Goal: Task Accomplishment & Management: Use online tool/utility

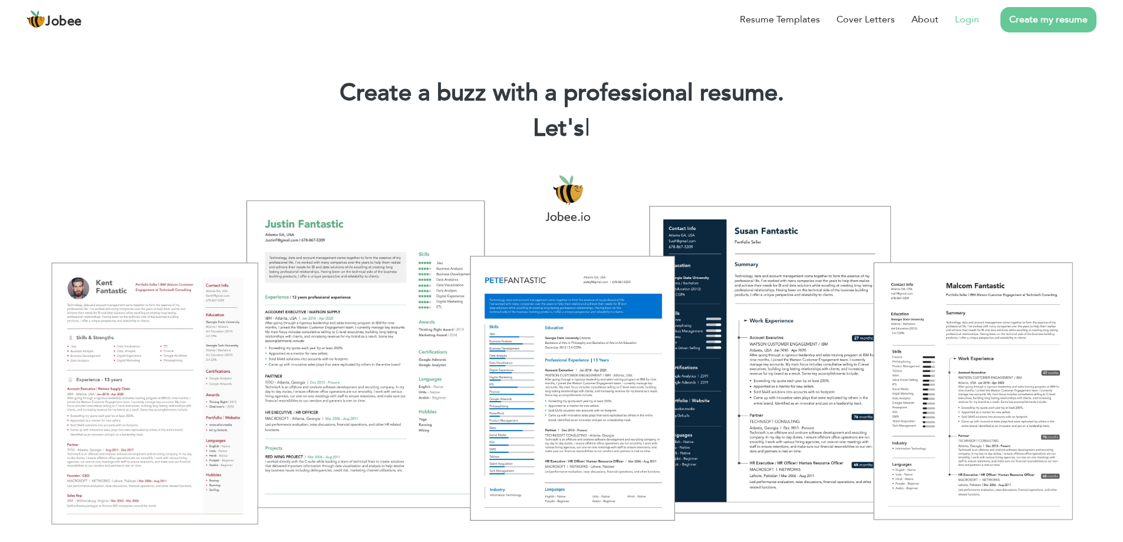
click at [971, 21] on link "Login" at bounding box center [967, 19] width 24 height 14
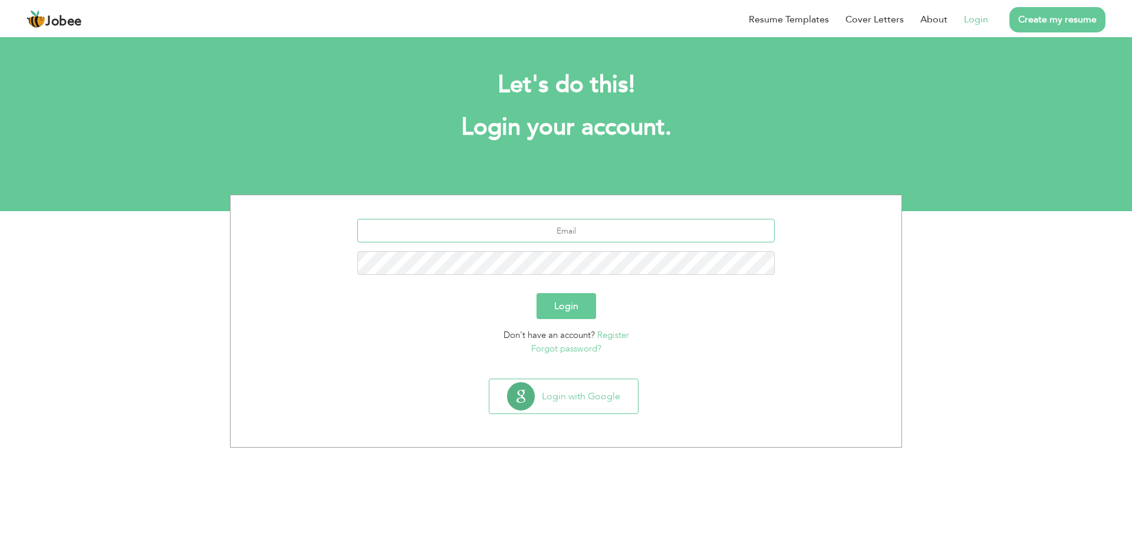
drag, startPoint x: 563, startPoint y: 239, endPoint x: 573, endPoint y: 236, distance: 9.7
click at [563, 239] on input "text" at bounding box center [566, 231] width 418 height 24
click at [586, 235] on input "aliraza9560@gmnail.com" at bounding box center [566, 231] width 418 height 24
type input "aliraza9560@gmail.com"
click at [536, 293] on button "Login" at bounding box center [566, 306] width 60 height 26
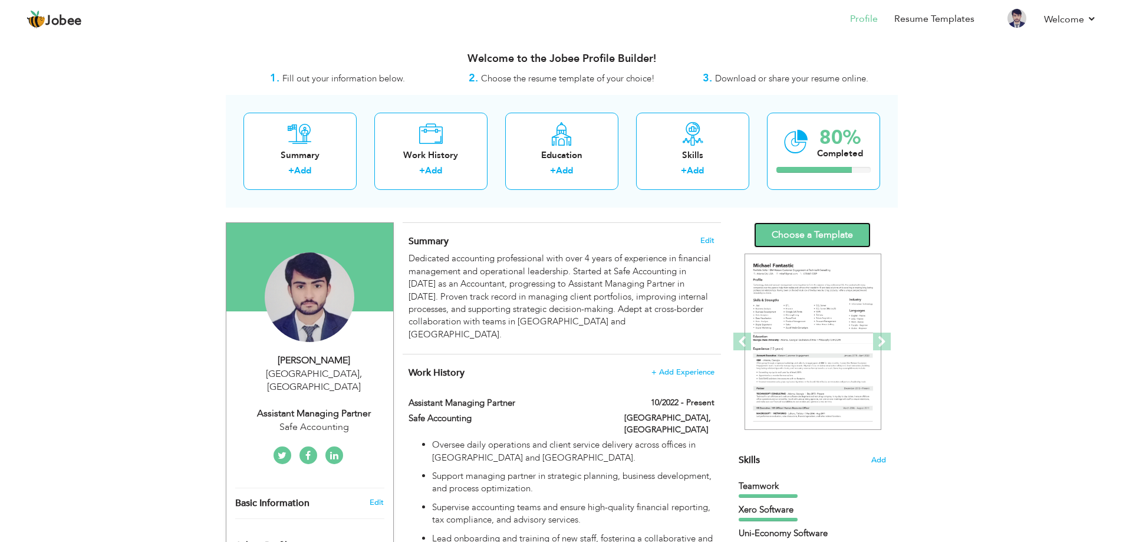
click at [830, 234] on link "Choose a Template" at bounding box center [812, 234] width 117 height 25
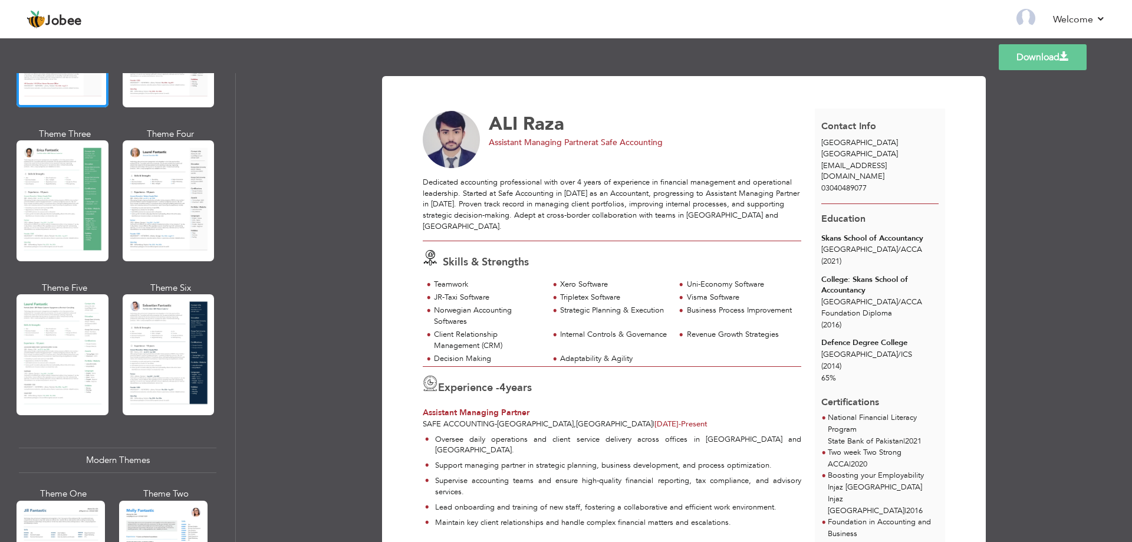
scroll to position [177, 0]
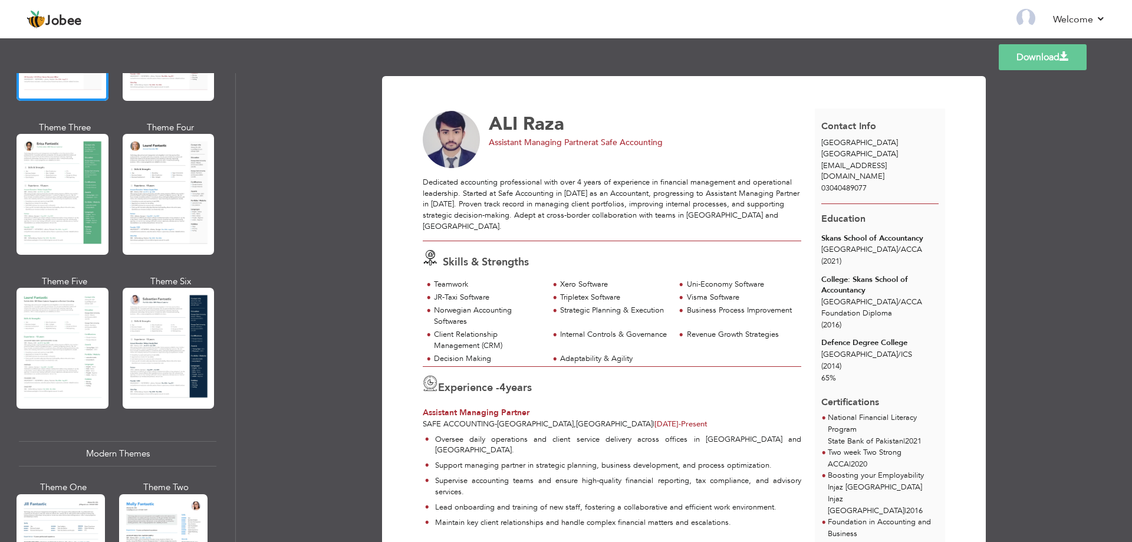
click at [175, 357] on div at bounding box center [169, 348] width 92 height 121
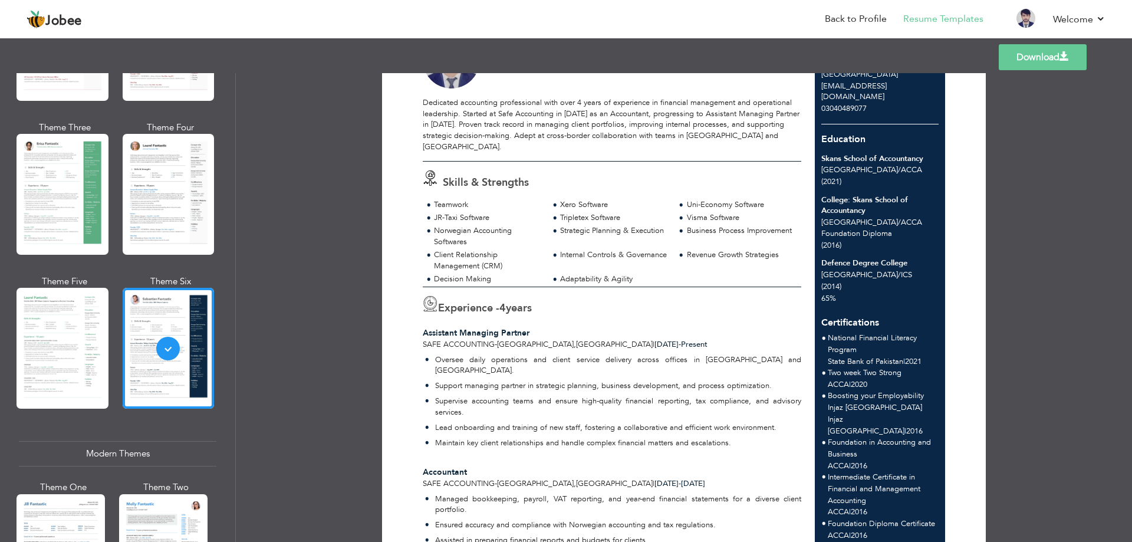
scroll to position [0, 0]
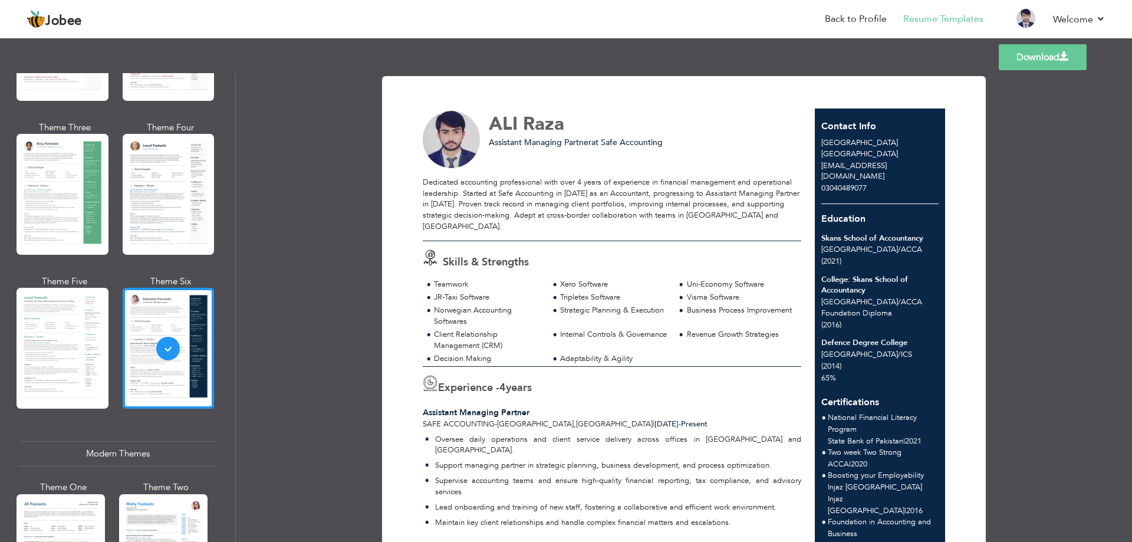
drag, startPoint x: 45, startPoint y: 181, endPoint x: 65, endPoint y: 199, distance: 26.7
click at [45, 181] on div at bounding box center [63, 194] width 92 height 121
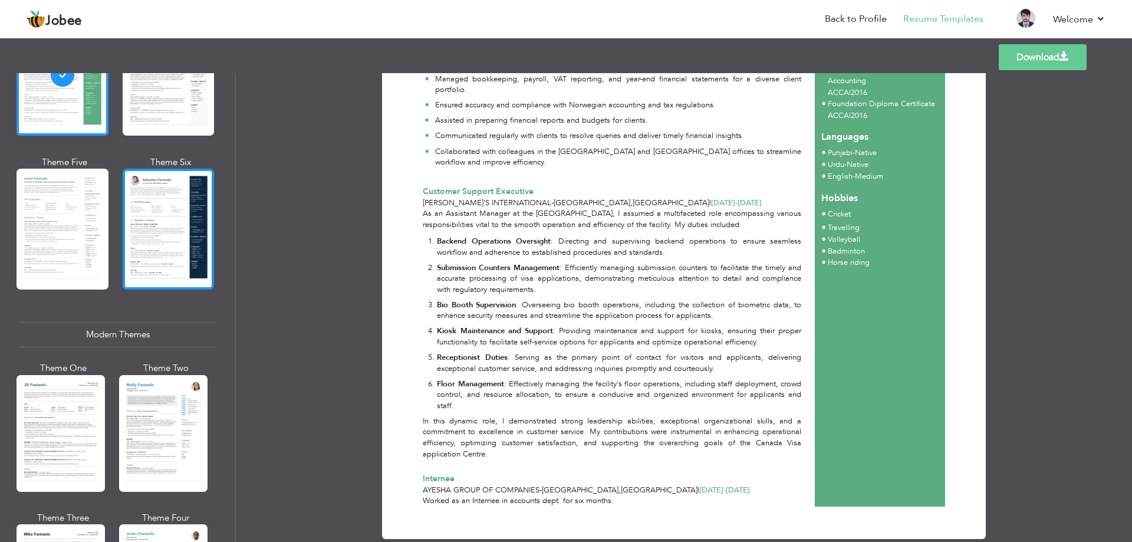
scroll to position [413, 0]
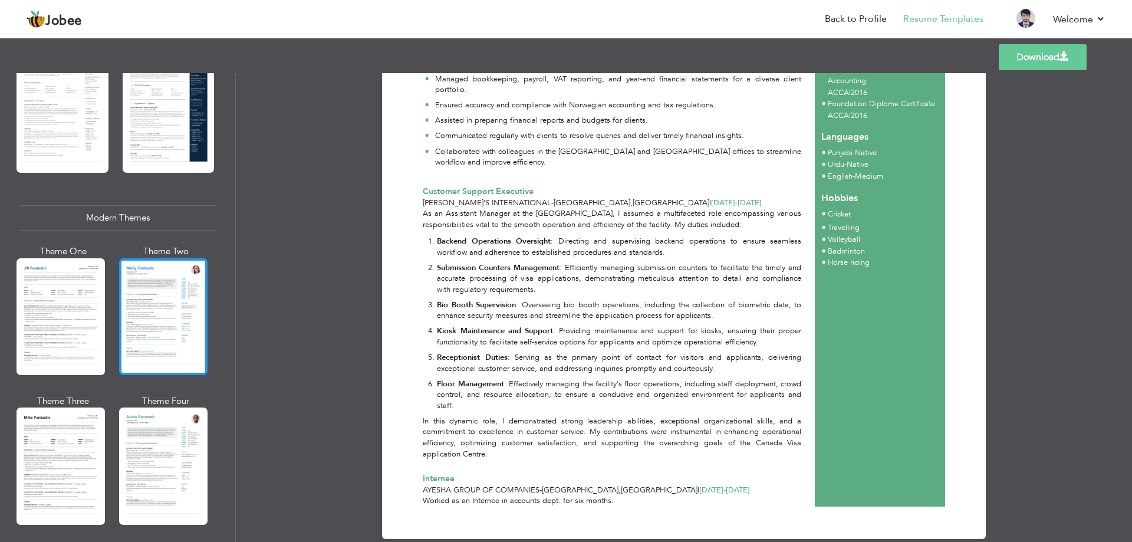
click at [156, 322] on div at bounding box center [163, 316] width 88 height 117
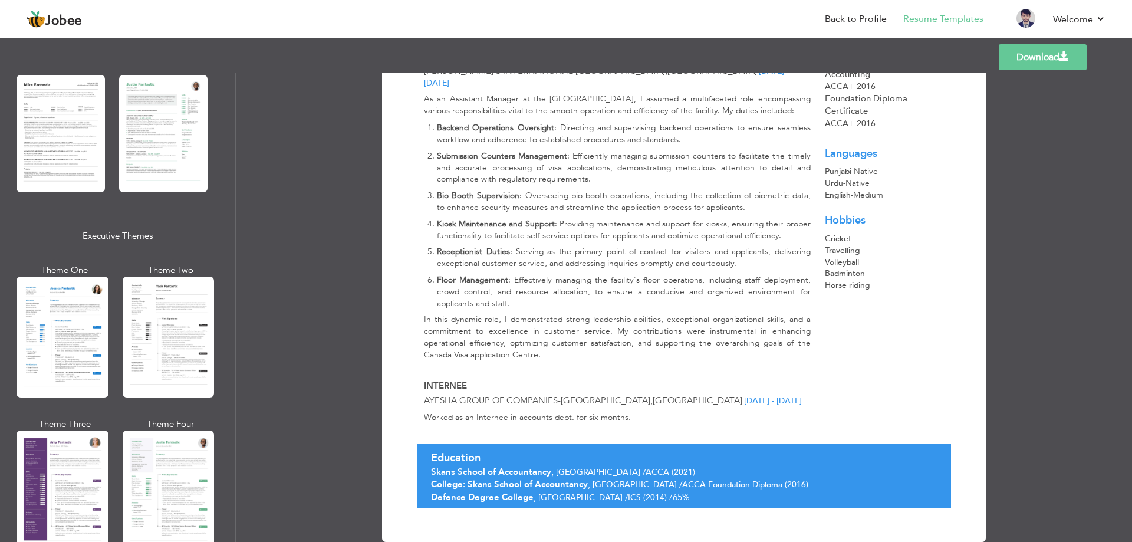
scroll to position [766, 0]
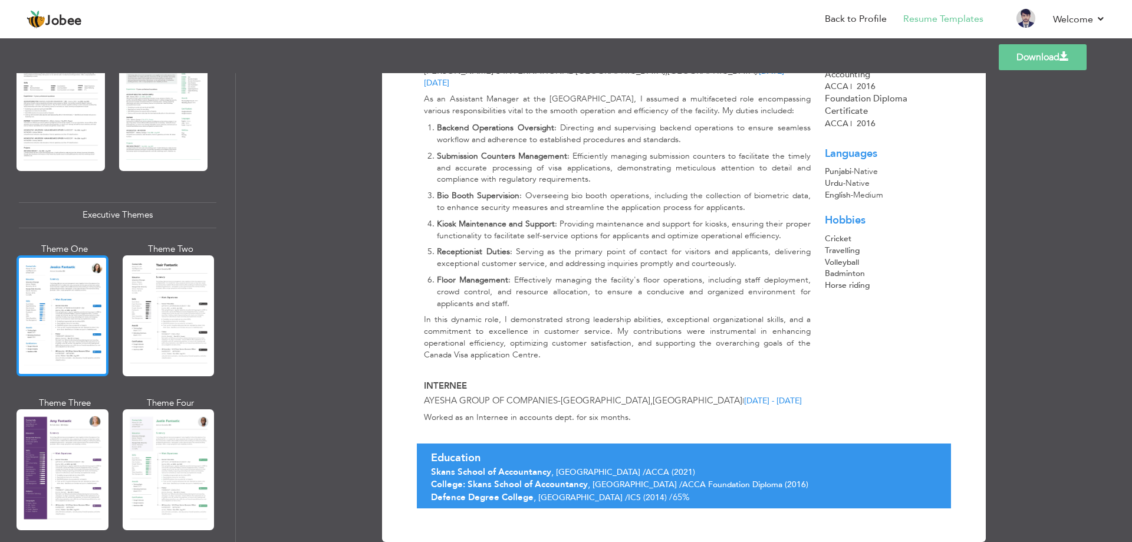
click at [67, 332] on div at bounding box center [63, 315] width 92 height 121
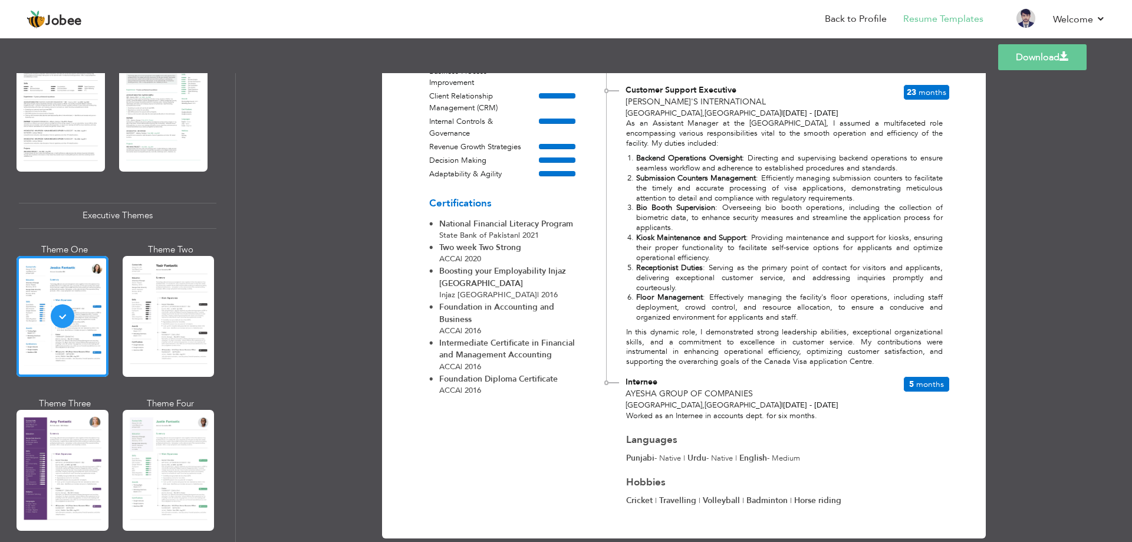
scroll to position [507, 0]
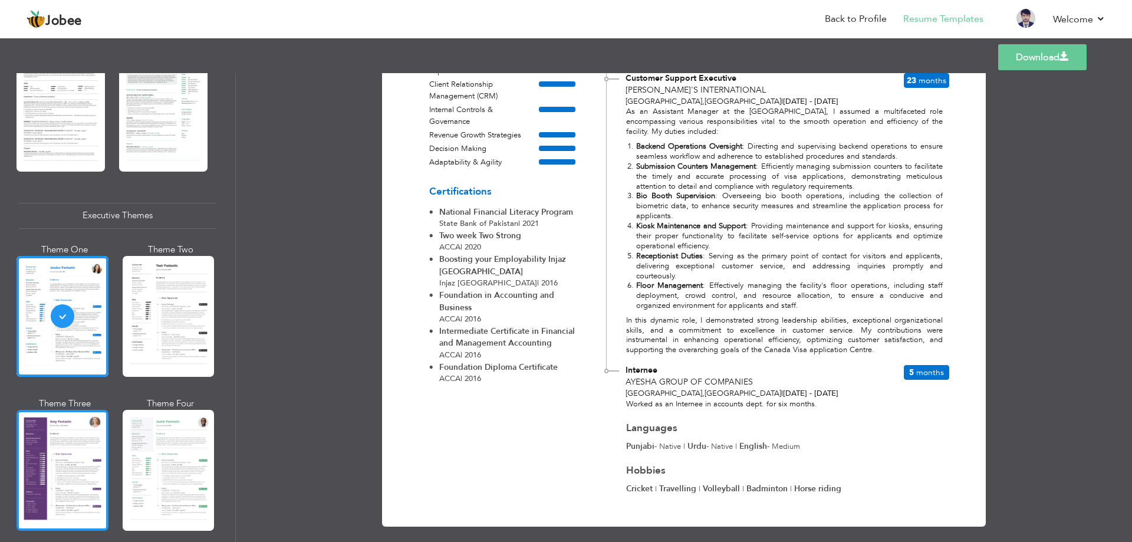
click at [71, 443] on div at bounding box center [63, 470] width 92 height 121
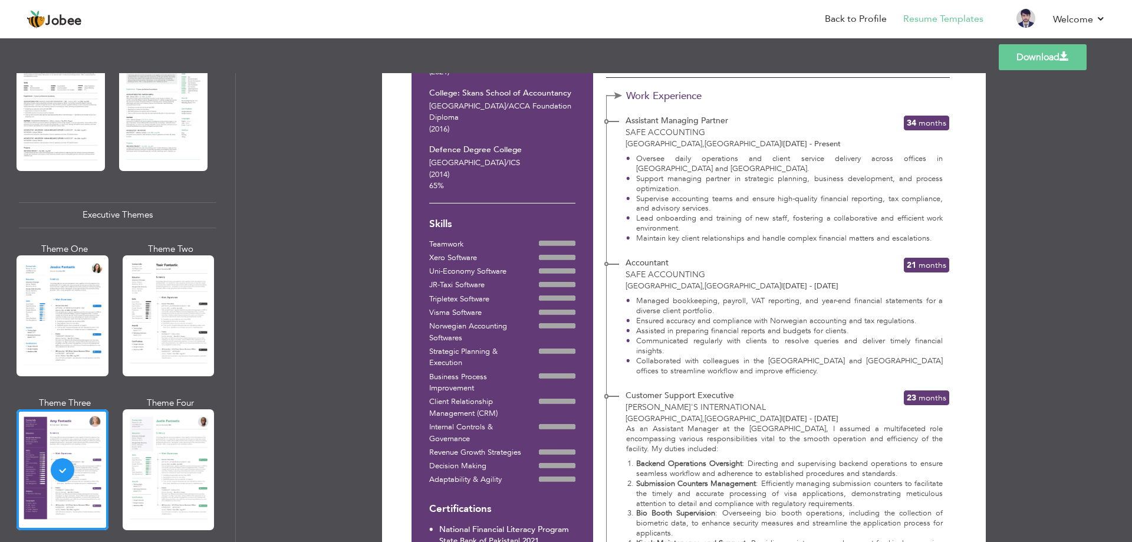
scroll to position [295, 0]
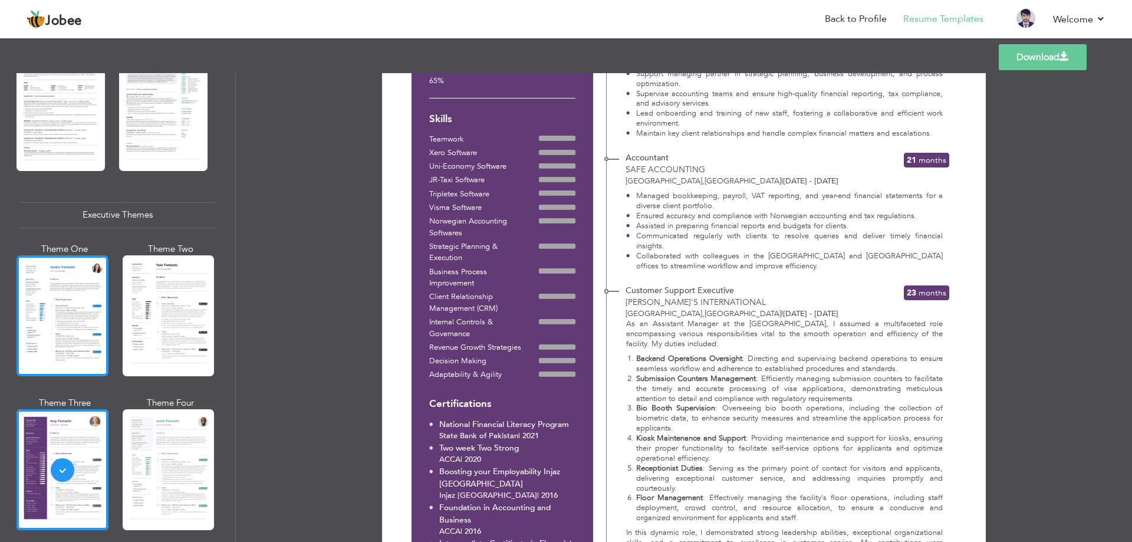
click at [86, 319] on div at bounding box center [63, 315] width 92 height 121
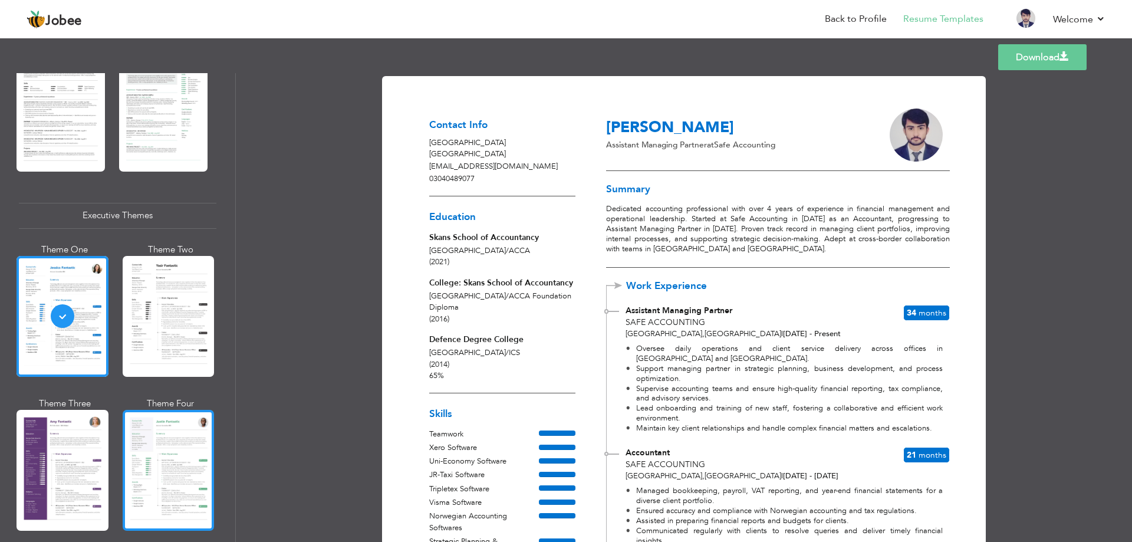
click at [143, 423] on div at bounding box center [169, 470] width 92 height 121
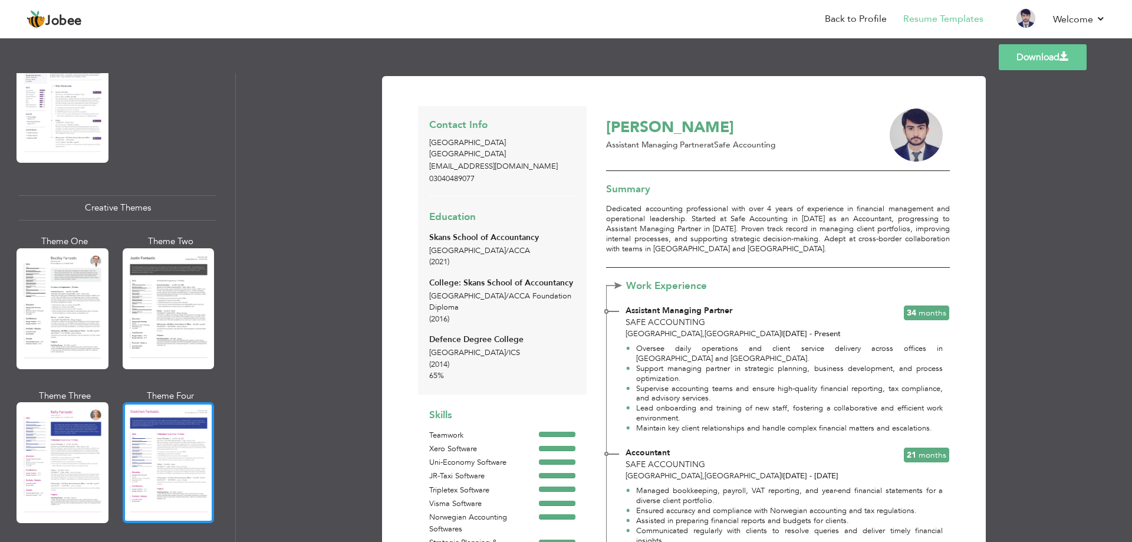
scroll to position [1356, 0]
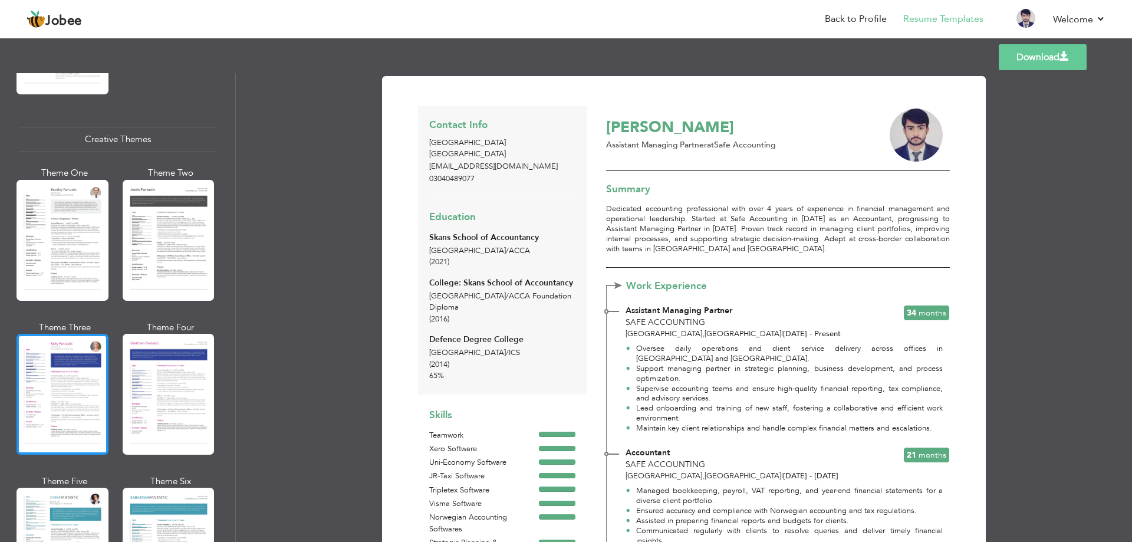
click at [83, 378] on div at bounding box center [63, 394] width 92 height 121
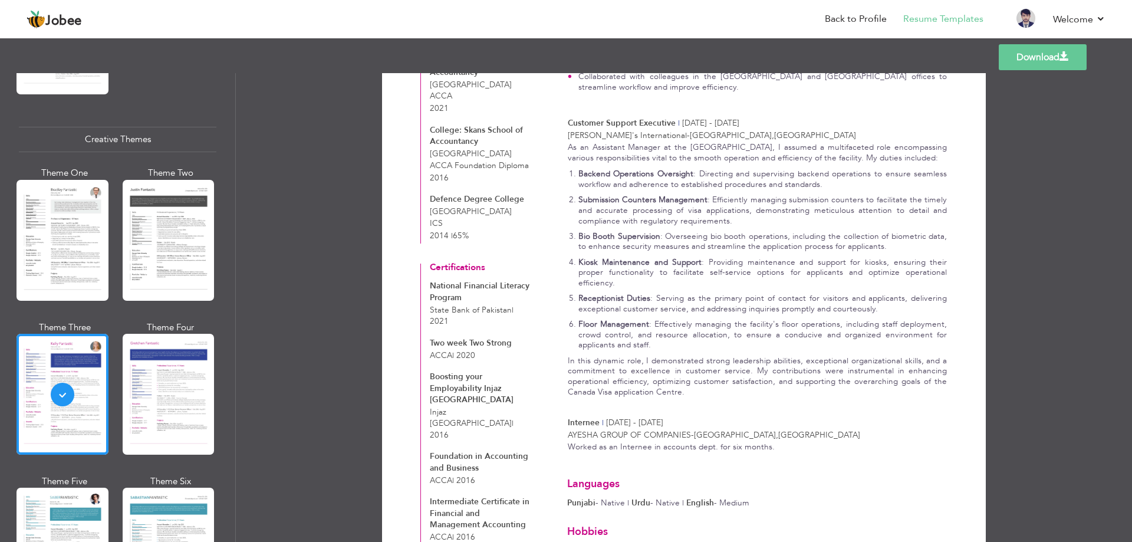
scroll to position [552, 0]
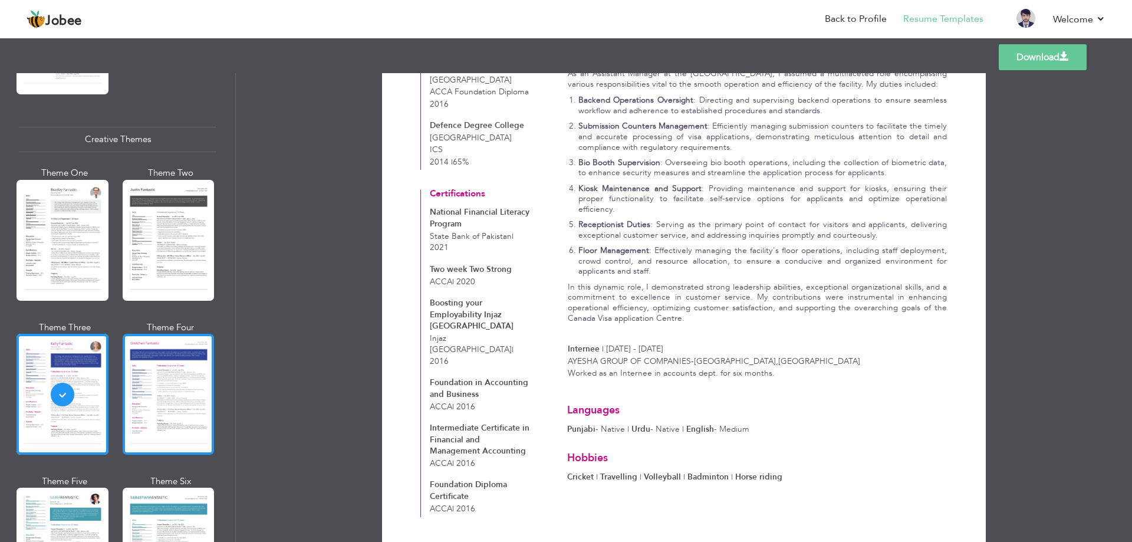
click at [169, 403] on div at bounding box center [169, 394] width 92 height 121
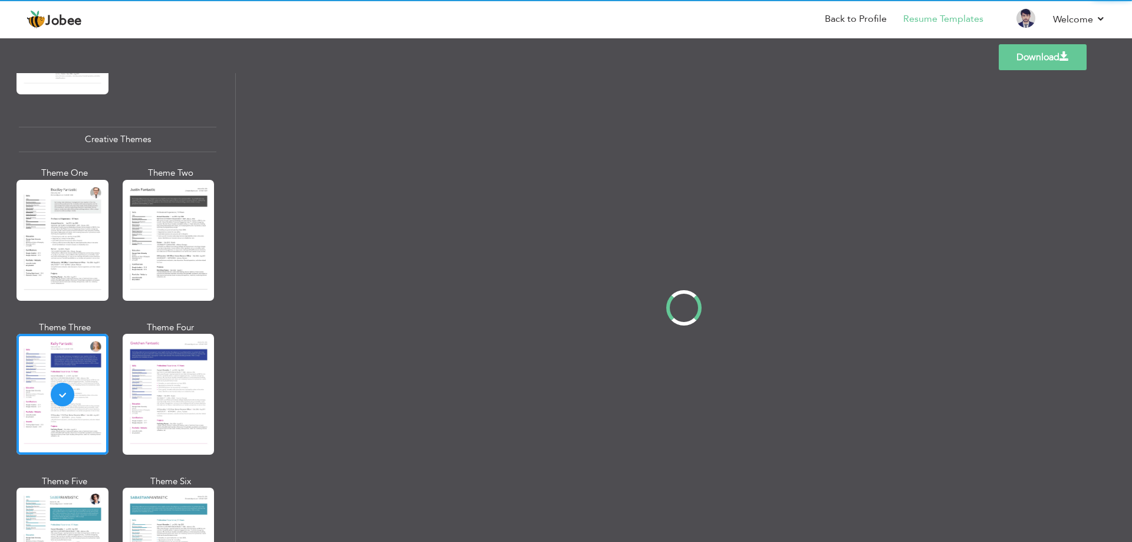
scroll to position [0, 0]
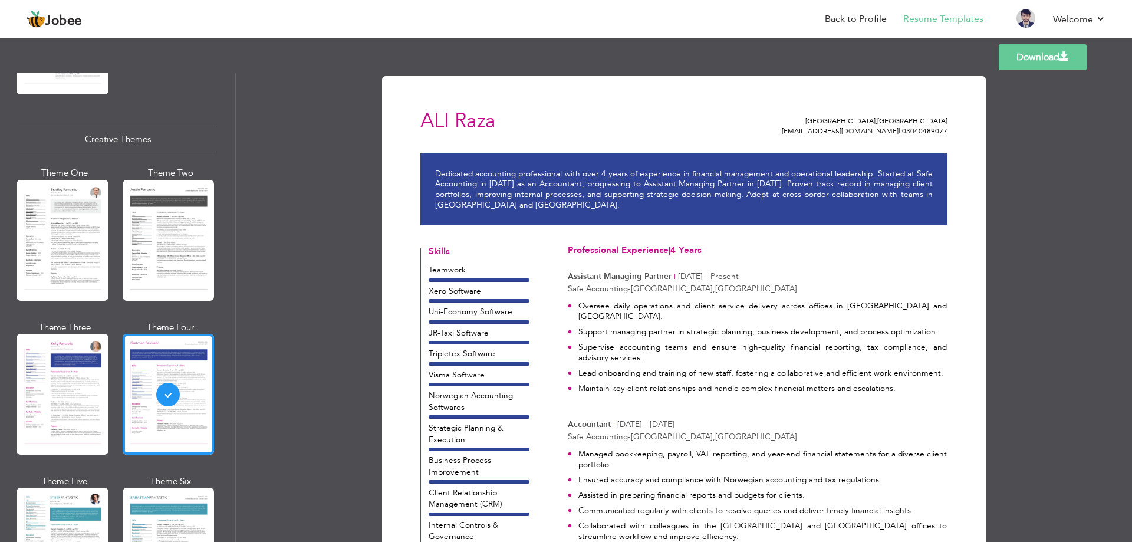
click at [60, 506] on div at bounding box center [63, 547] width 92 height 121
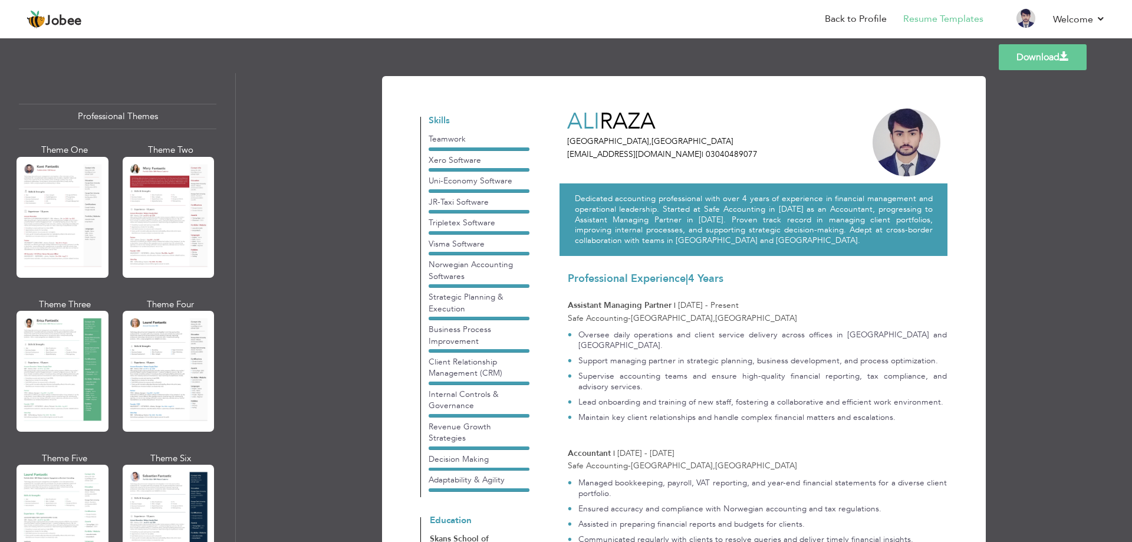
click at [1047, 61] on link "Download" at bounding box center [1042, 57] width 88 height 26
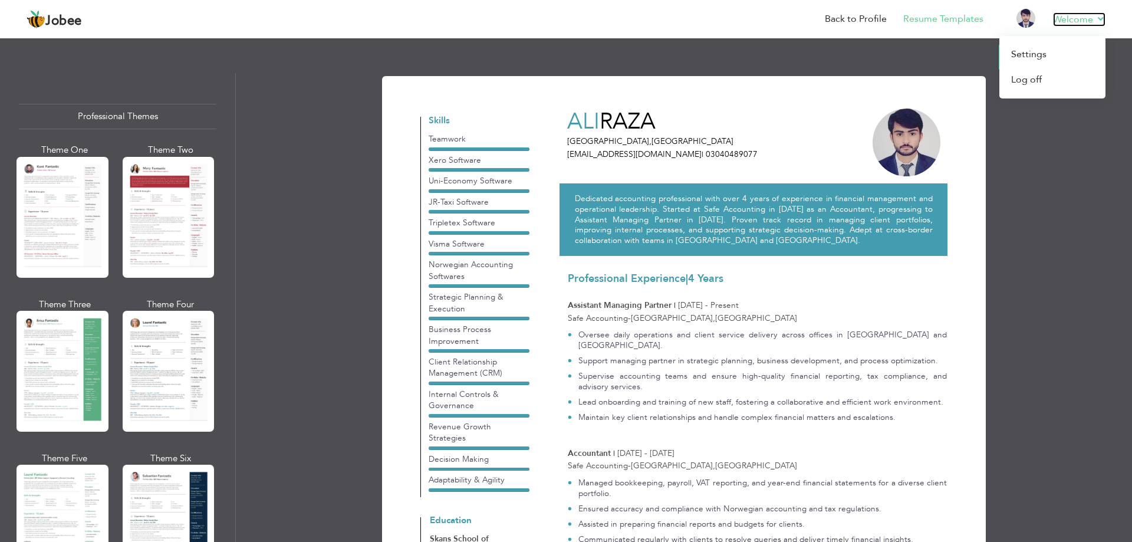
click at [1074, 14] on link "Welcome" at bounding box center [1079, 19] width 52 height 14
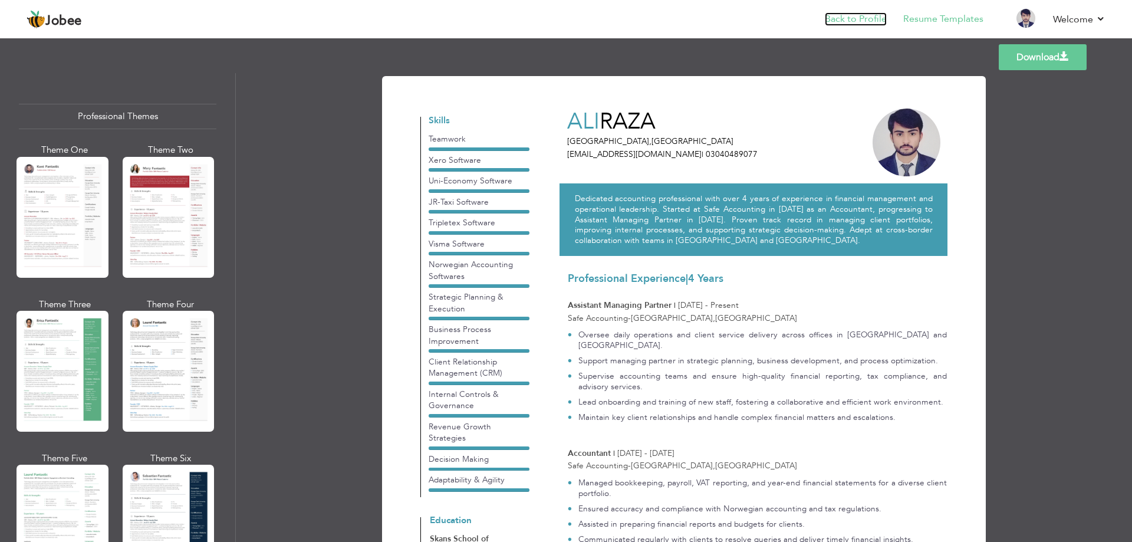
click at [852, 21] on link "Back to Profile" at bounding box center [856, 19] width 62 height 14
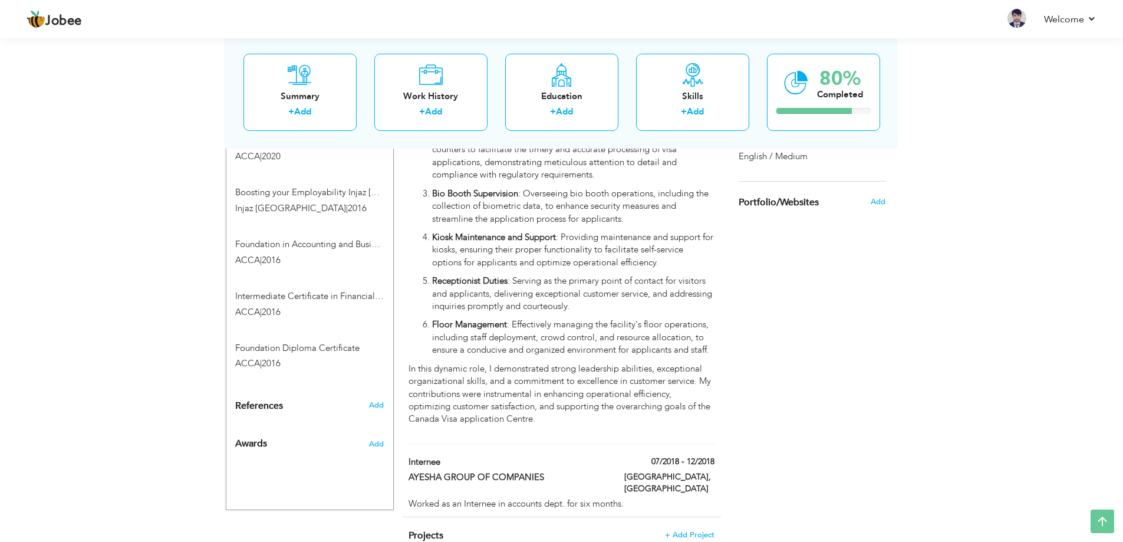
scroll to position [840, 0]
click at [1091, 18] on link "Welcome" at bounding box center [1070, 19] width 52 height 14
click at [1032, 80] on link "Log off" at bounding box center [1043, 79] width 106 height 25
